Goal: Use online tool/utility: Utilize a website feature to perform a specific function

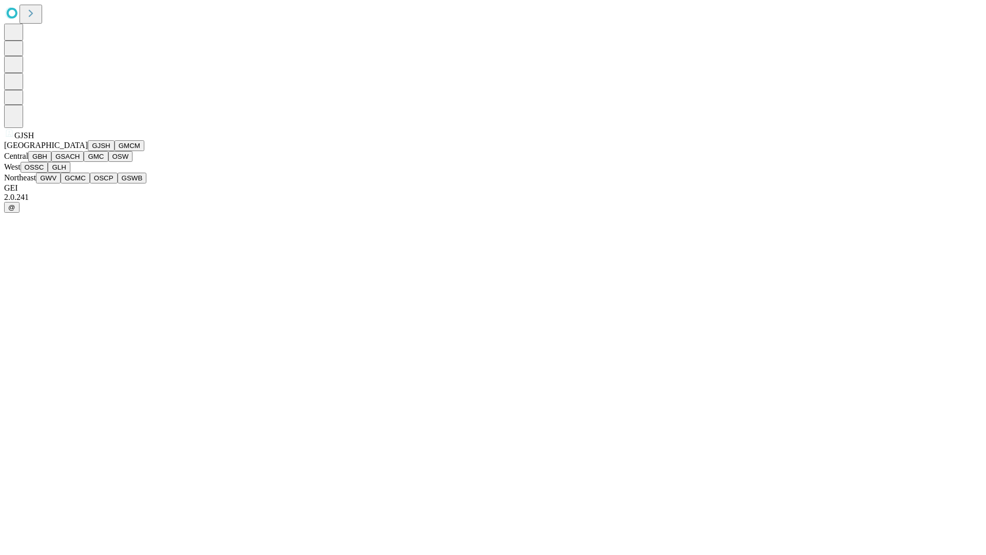
click at [88, 151] on button "GJSH" at bounding box center [101, 145] width 27 height 11
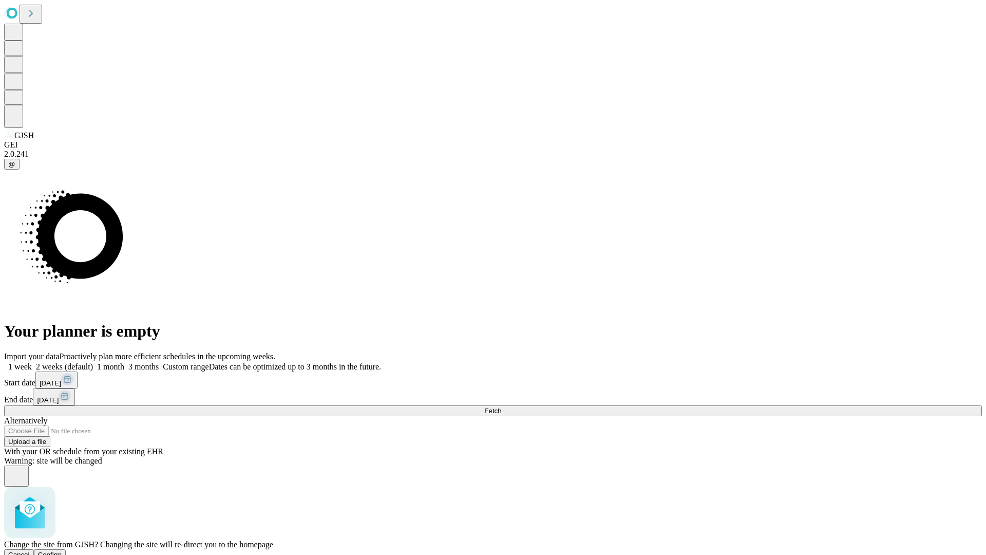
click at [62, 551] on span "Confirm" at bounding box center [50, 555] width 24 height 8
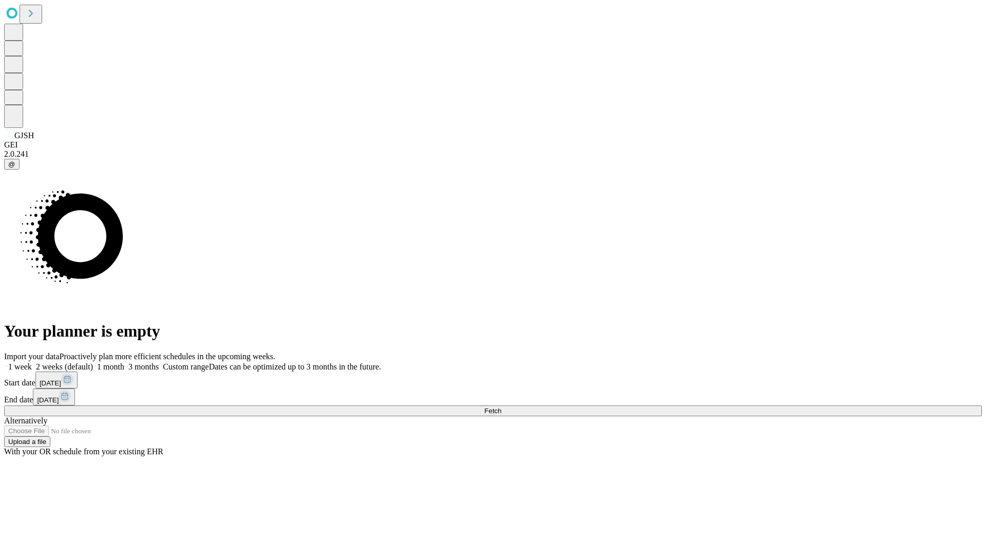
click at [124, 362] on label "1 month" at bounding box center [108, 366] width 31 height 9
click at [501, 407] on span "Fetch" at bounding box center [492, 411] width 17 height 8
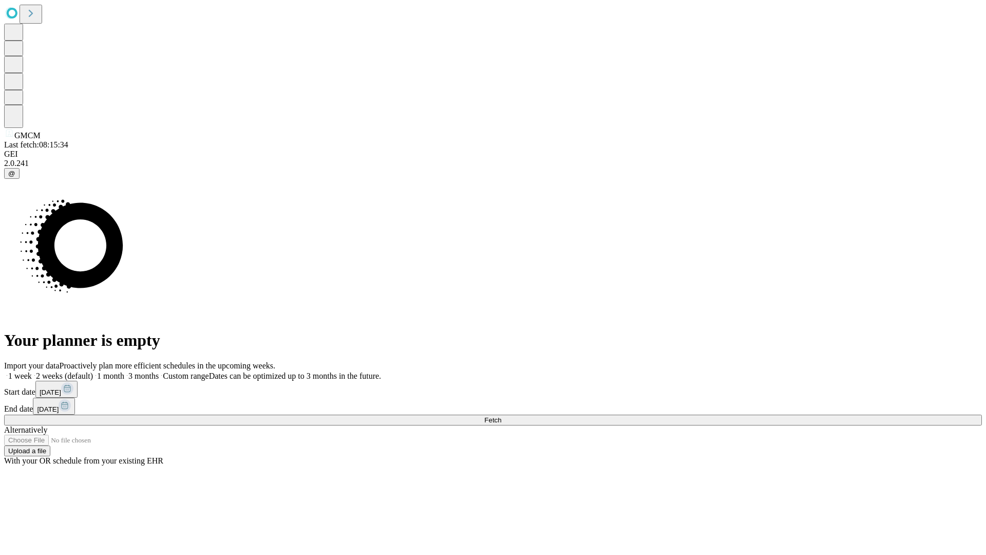
click at [501, 416] on span "Fetch" at bounding box center [492, 420] width 17 height 8
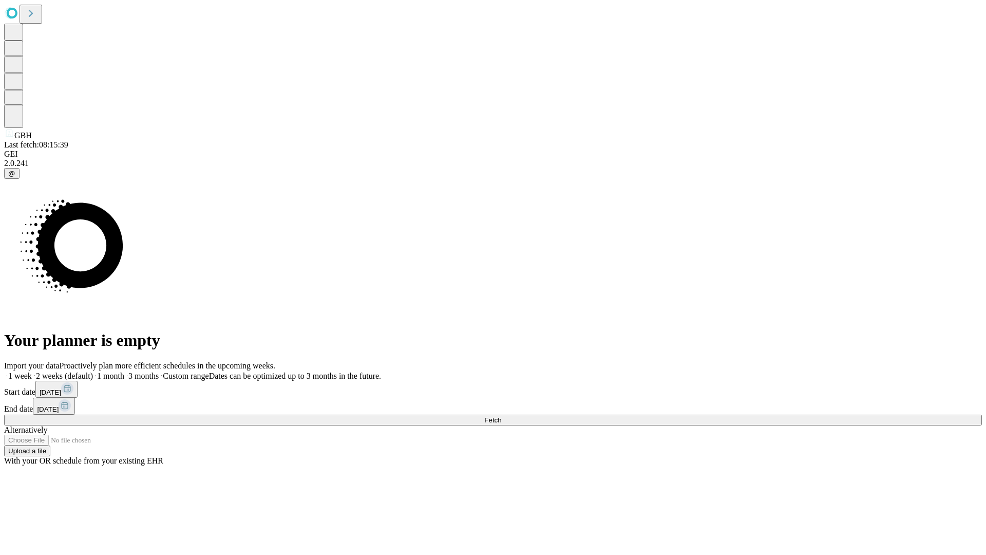
click at [501, 416] on span "Fetch" at bounding box center [492, 420] width 17 height 8
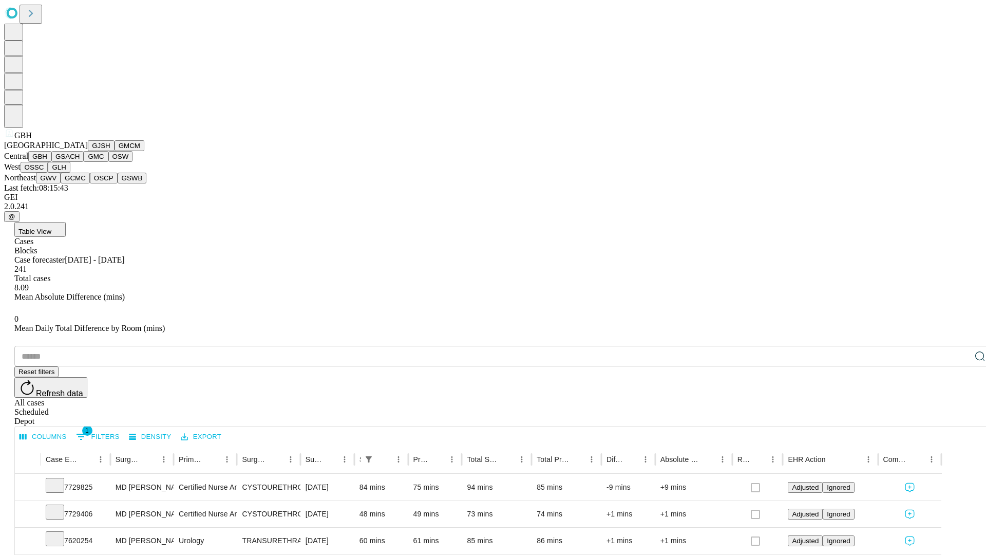
click at [80, 162] on button "GSACH" at bounding box center [67, 156] width 32 height 11
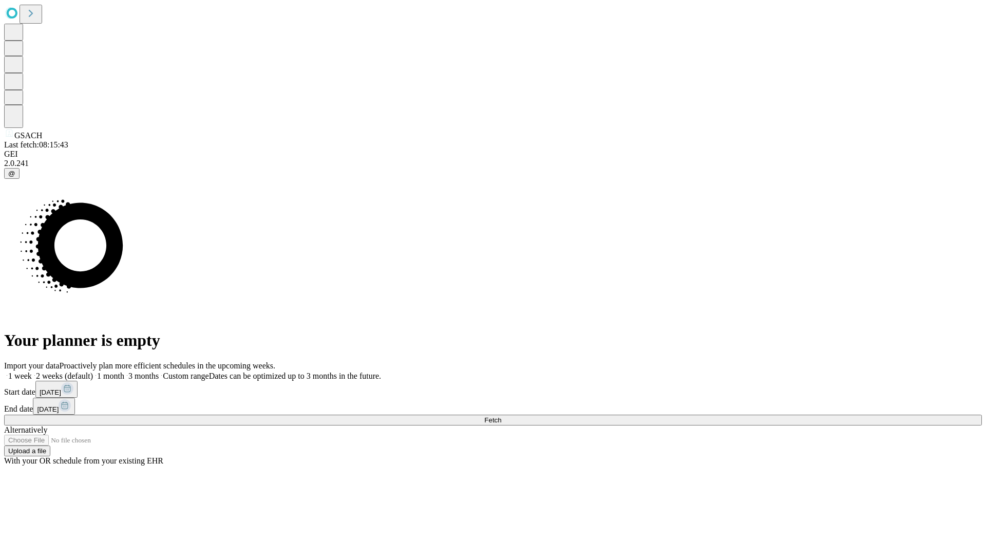
click at [124, 371] on label "1 month" at bounding box center [108, 375] width 31 height 9
click at [501, 416] on span "Fetch" at bounding box center [492, 420] width 17 height 8
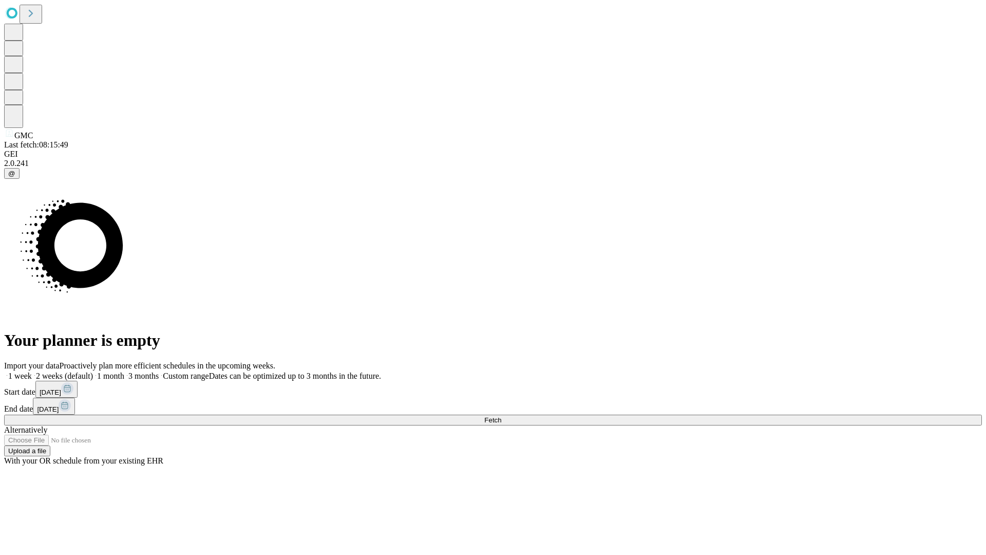
click at [124, 371] on label "1 month" at bounding box center [108, 375] width 31 height 9
click at [501, 416] on span "Fetch" at bounding box center [492, 420] width 17 height 8
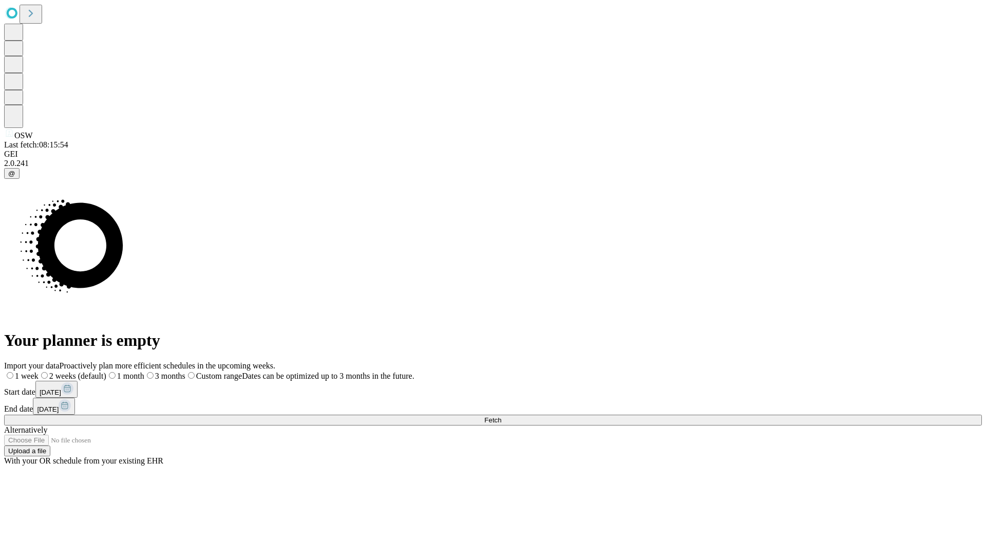
click at [144, 371] on label "1 month" at bounding box center [125, 375] width 38 height 9
click at [501, 416] on span "Fetch" at bounding box center [492, 420] width 17 height 8
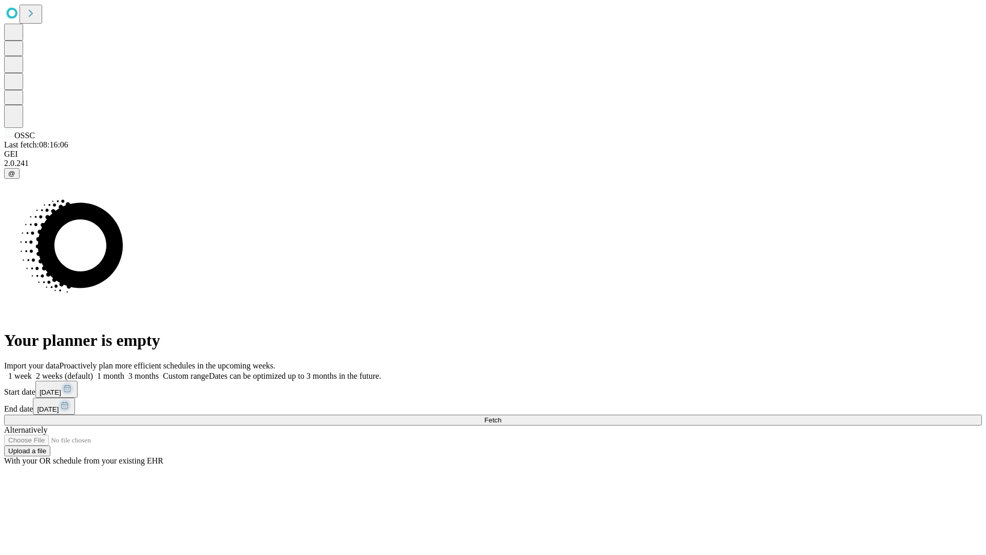
click at [501, 416] on span "Fetch" at bounding box center [492, 420] width 17 height 8
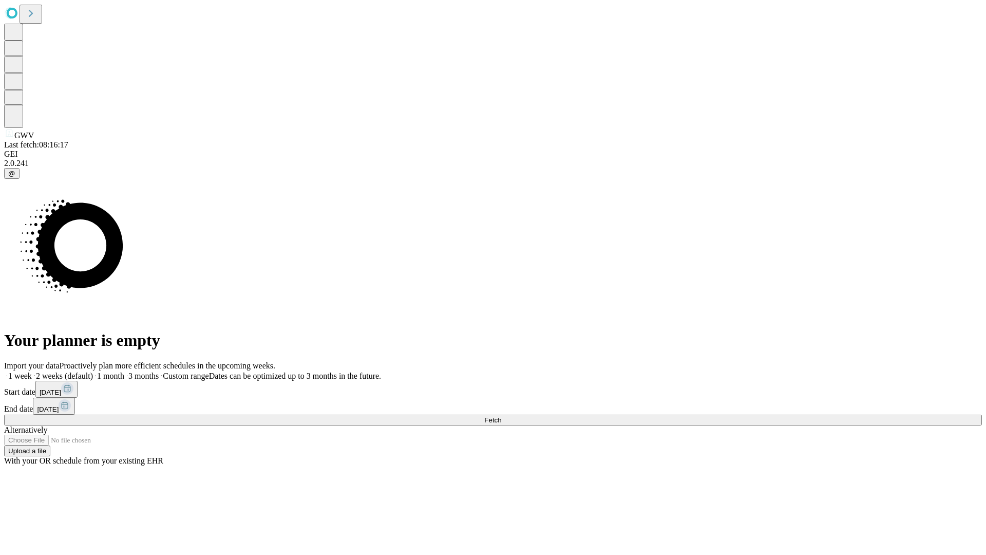
click at [501, 416] on span "Fetch" at bounding box center [492, 420] width 17 height 8
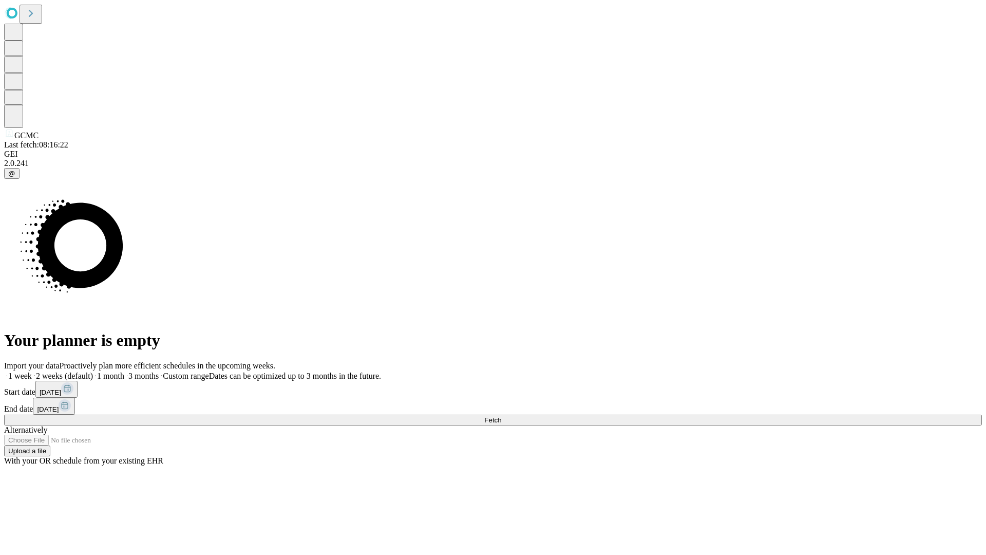
click at [124, 371] on label "1 month" at bounding box center [108, 375] width 31 height 9
click at [501, 416] on span "Fetch" at bounding box center [492, 420] width 17 height 8
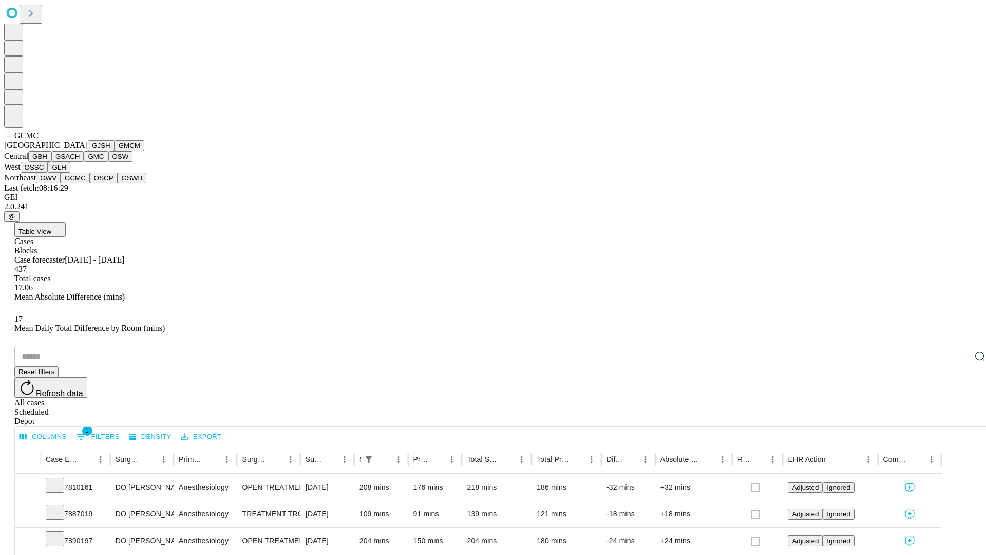
click at [90, 183] on button "OSCP" at bounding box center [104, 178] width 28 height 11
